Goal: Find contact information: Find contact information

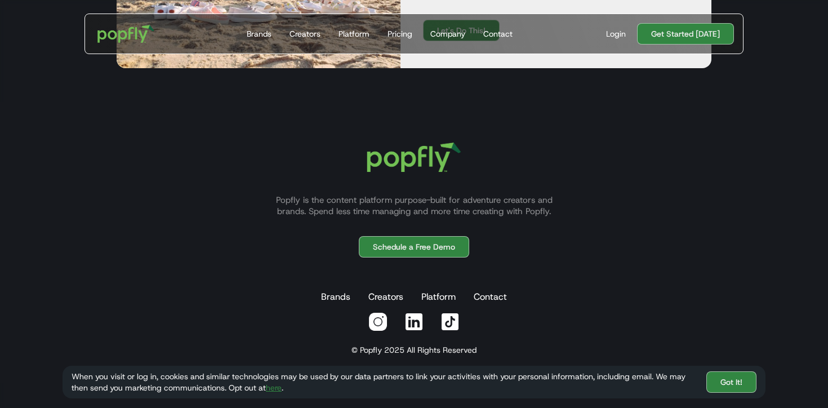
scroll to position [3383, 0]
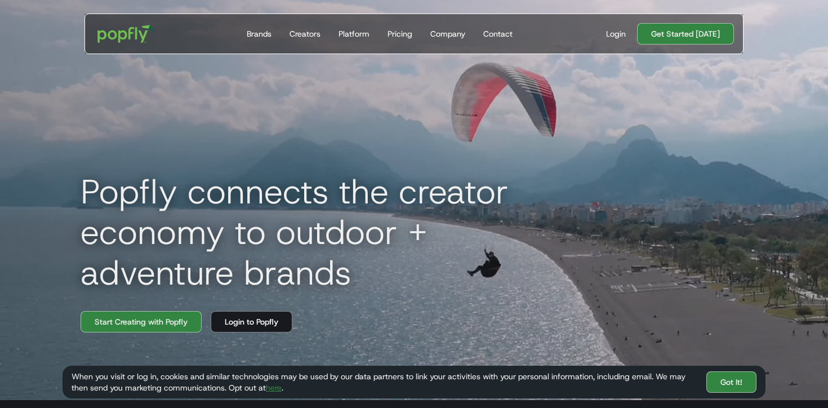
scroll to position [123, 0]
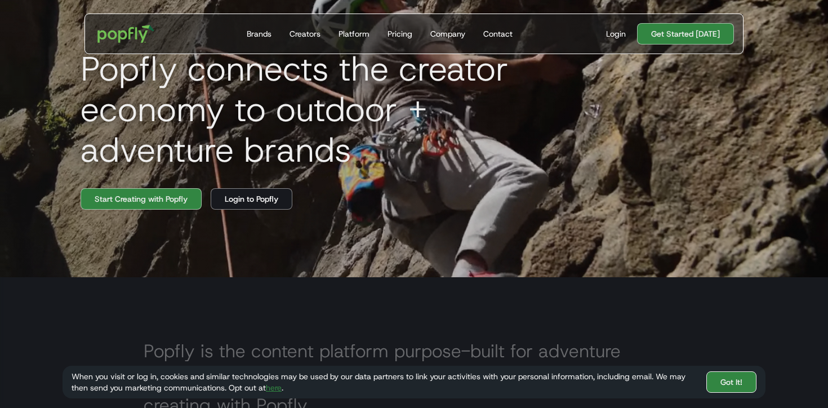
click at [725, 388] on link "Got It!" at bounding box center [732, 381] width 50 height 21
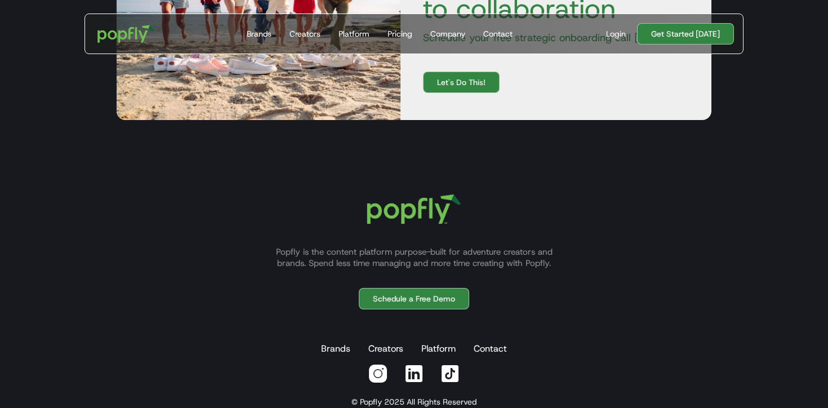
scroll to position [3340, 0]
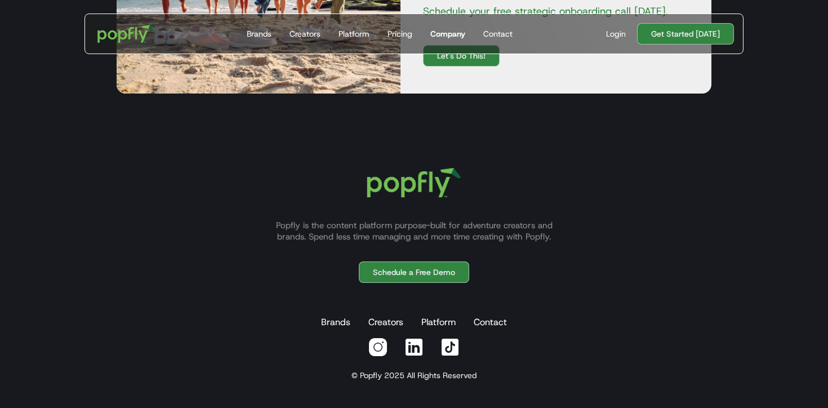
click at [446, 33] on div "Company" at bounding box center [447, 33] width 35 height 11
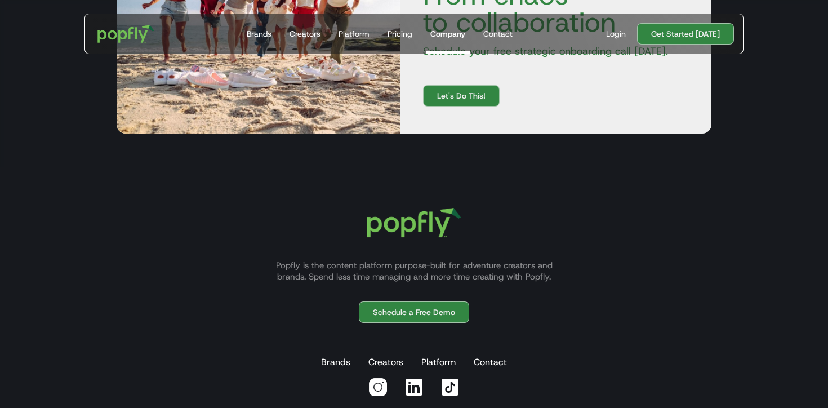
scroll to position [1397, 0]
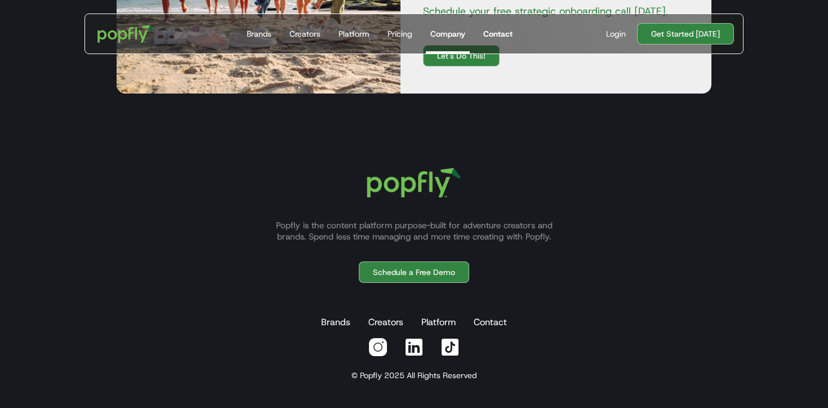
click at [490, 38] on div "Contact" at bounding box center [497, 33] width 29 height 11
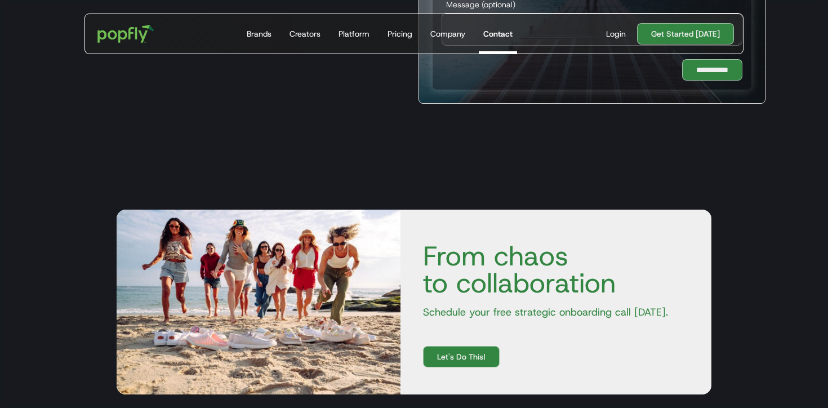
scroll to position [624, 0]
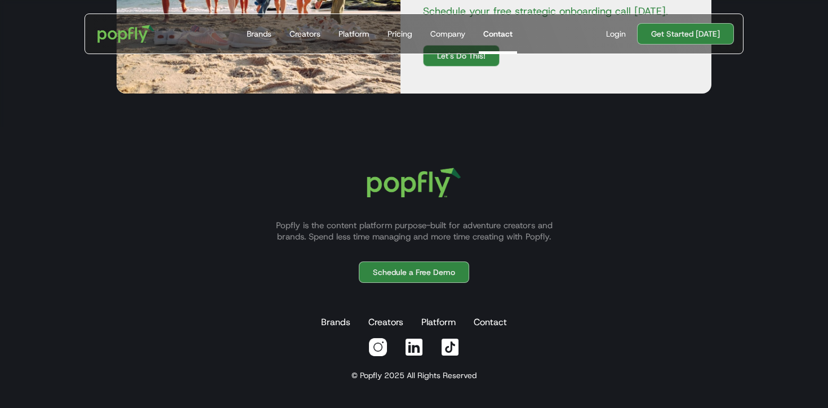
click at [412, 345] on img at bounding box center [414, 347] width 20 height 20
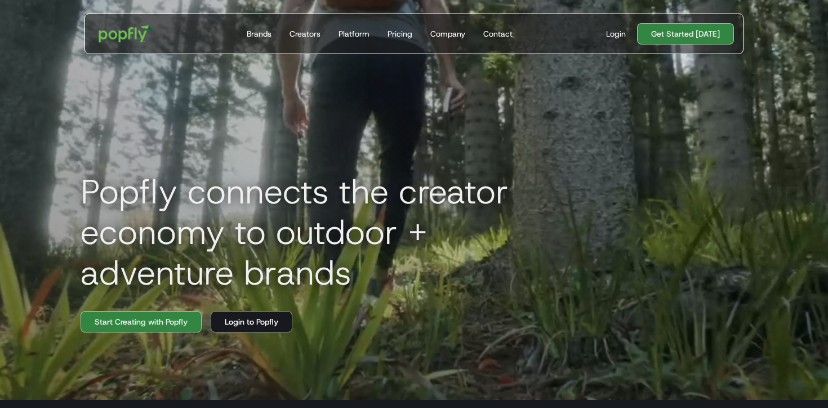
click at [116, 30] on img "home" at bounding box center [126, 33] width 70 height 33
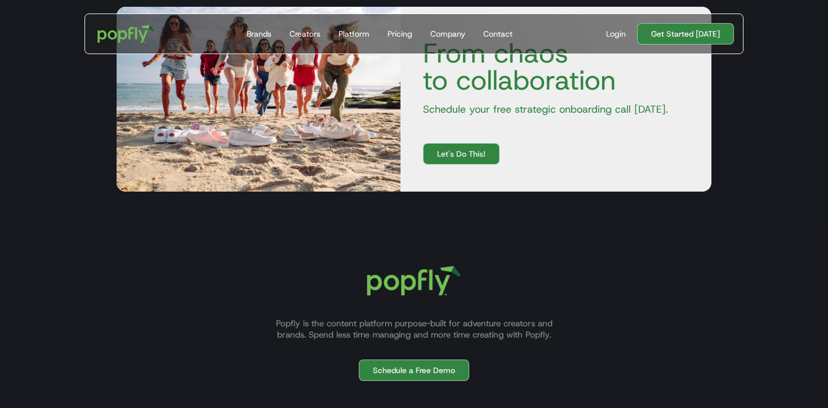
scroll to position [3340, 0]
